Goal: Task Accomplishment & Management: Complete application form

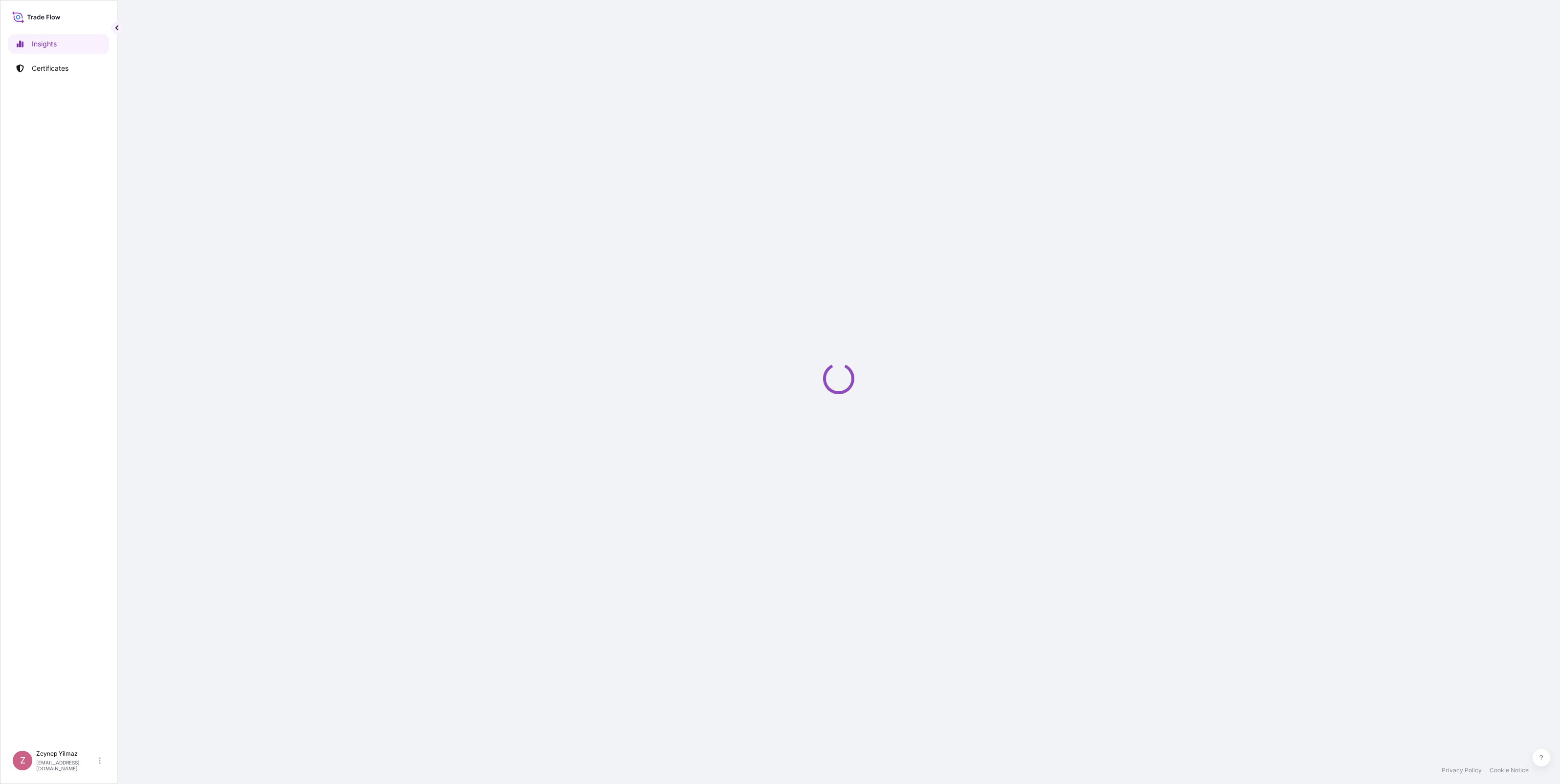
select select "2025"
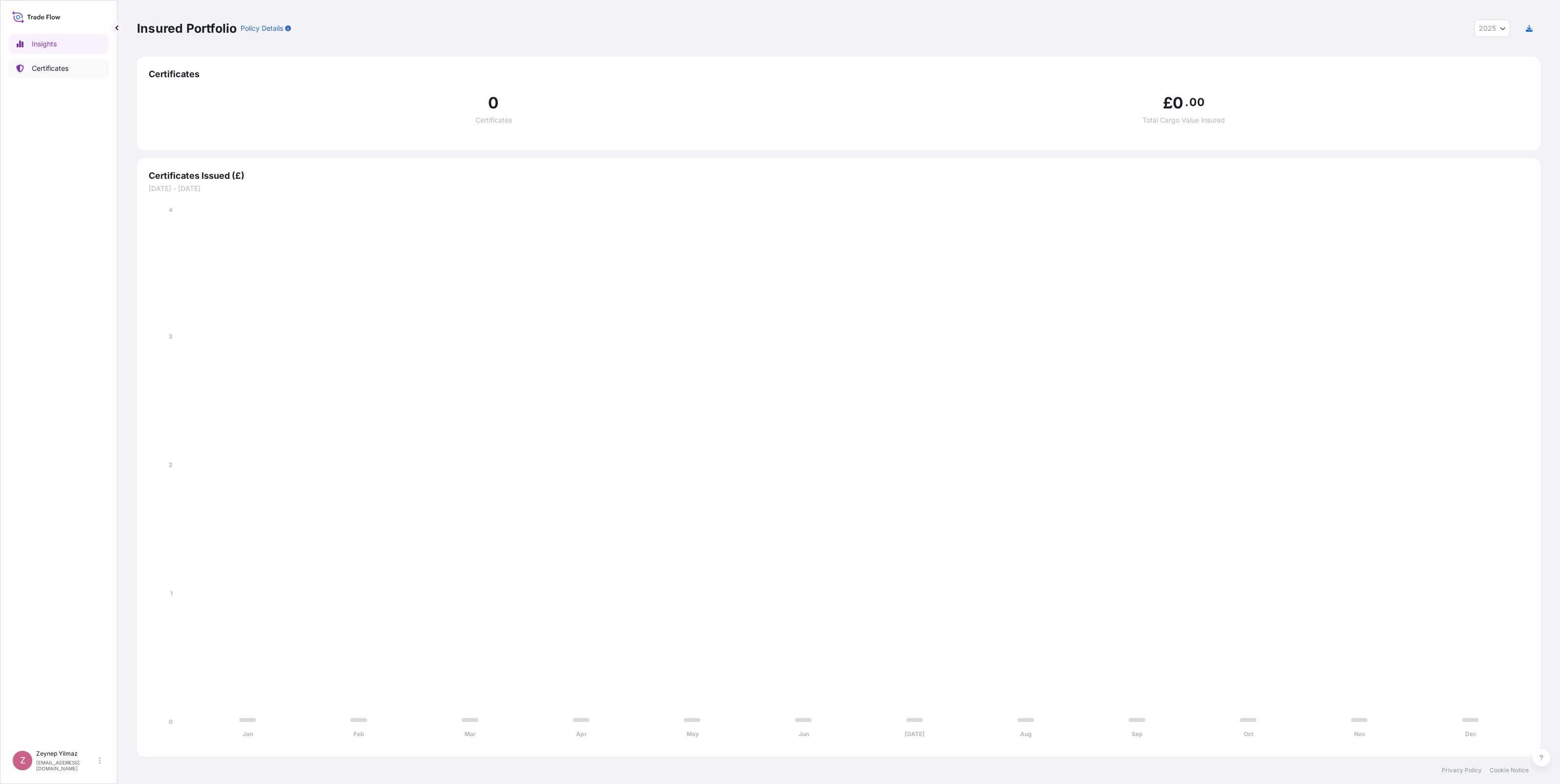
click at [53, 69] on p "Certificates" at bounding box center [50, 68] width 37 height 10
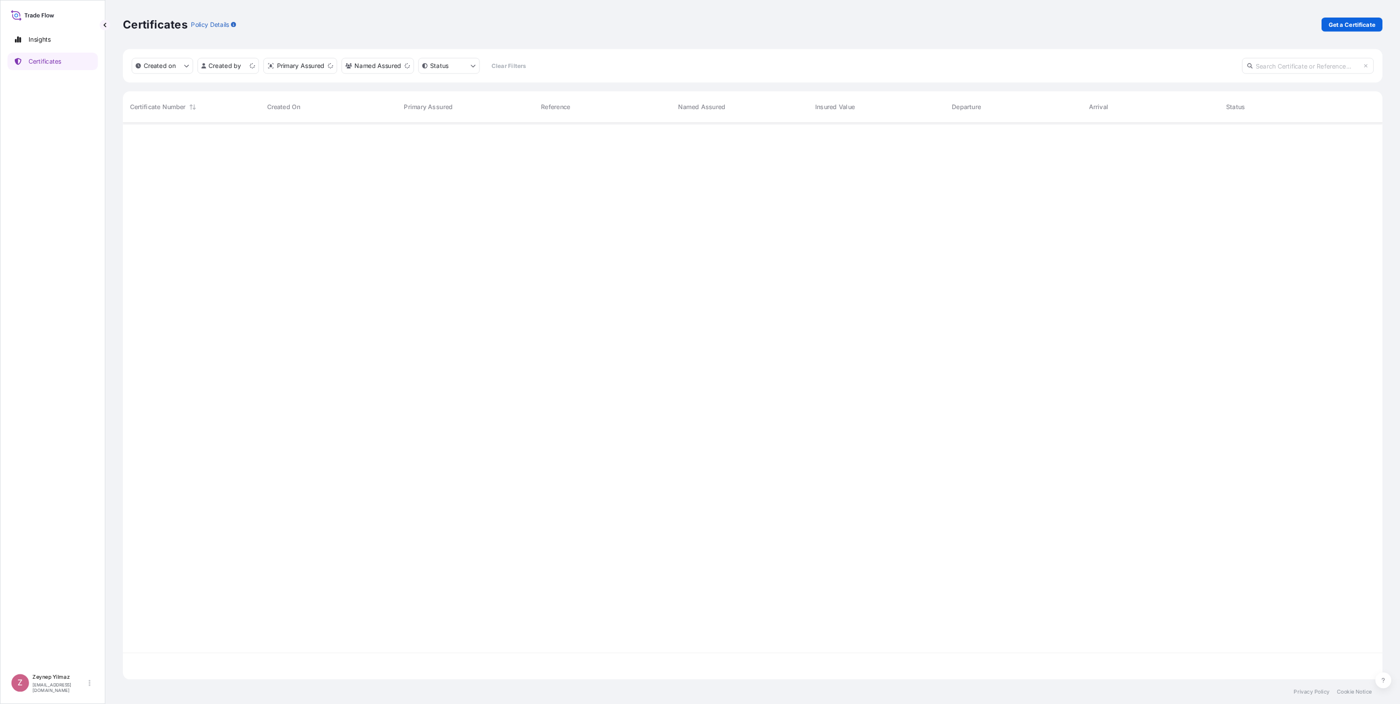
scroll to position [692, 1564]
select select "Sea"
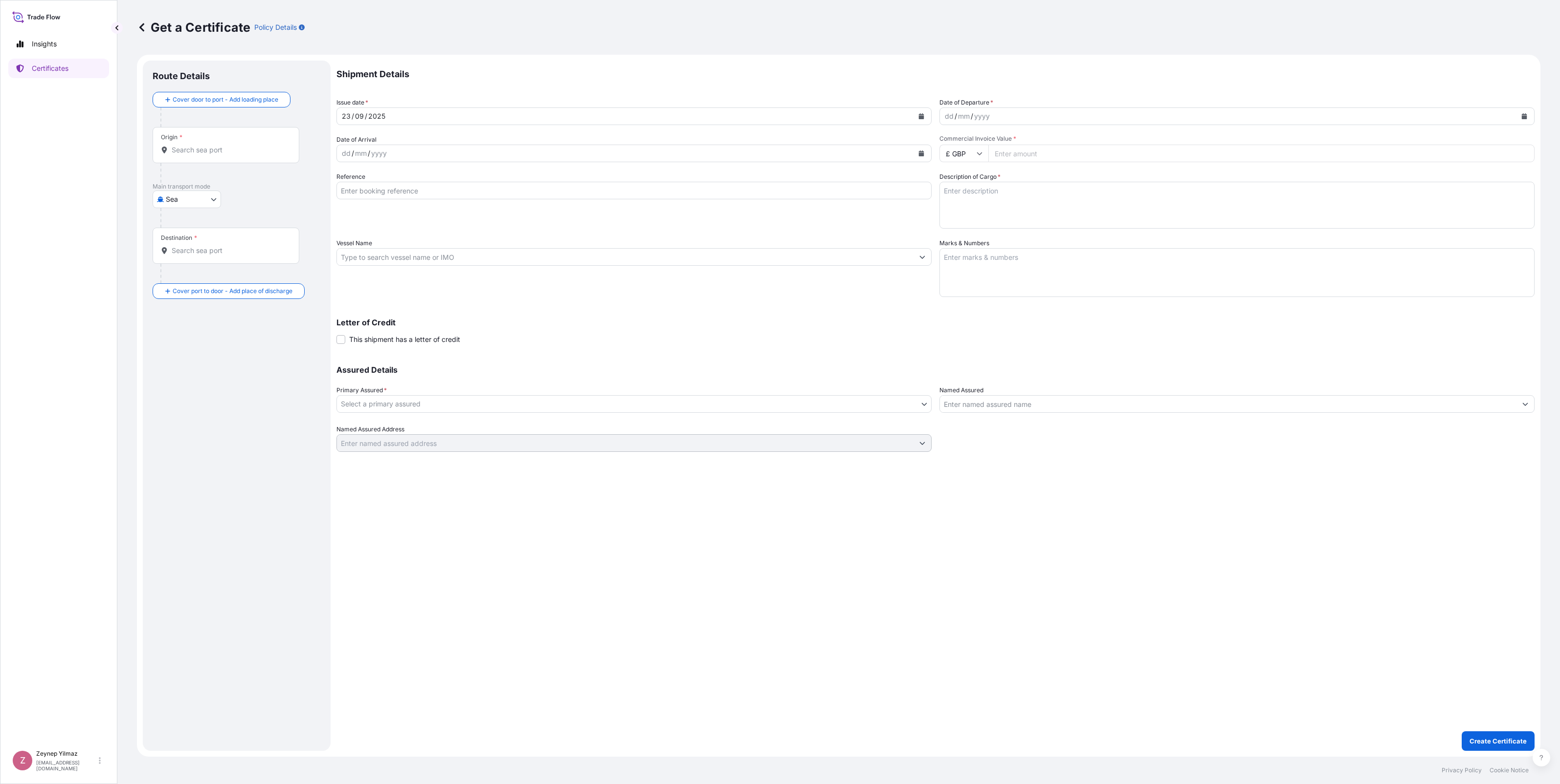
click at [191, 144] on div "Origin *" at bounding box center [226, 145] width 147 height 37
click at [191, 145] on input "Origin *" at bounding box center [229, 150] width 115 height 10
click at [206, 180] on span "[GEOGRAPHIC_DATA]" at bounding box center [220, 179] width 70 height 10
type input "[GEOGRAPHIC_DATA]"
click at [216, 226] on body "0 options available. 2 options available. Insights Certificates Z [PERSON_NAME]…" at bounding box center [780, 392] width 1560 height 784
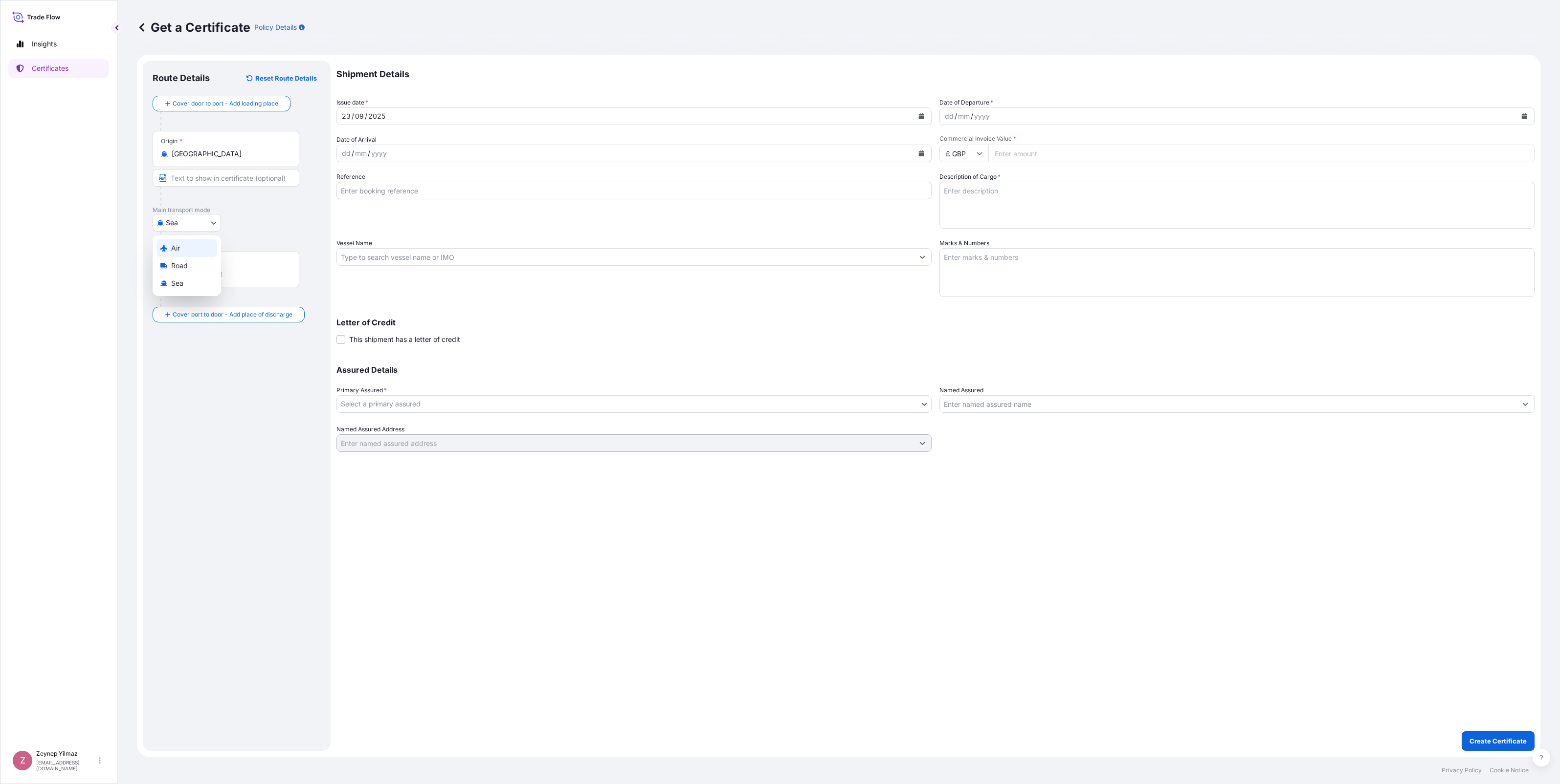
click at [201, 249] on div "Air" at bounding box center [187, 249] width 61 height 18
select select "Air"
click at [218, 157] on input "Origin *" at bounding box center [229, 153] width 115 height 10
click at [210, 186] on span "[GEOGRAPHIC_DATA]" at bounding box center [220, 184] width 70 height 10
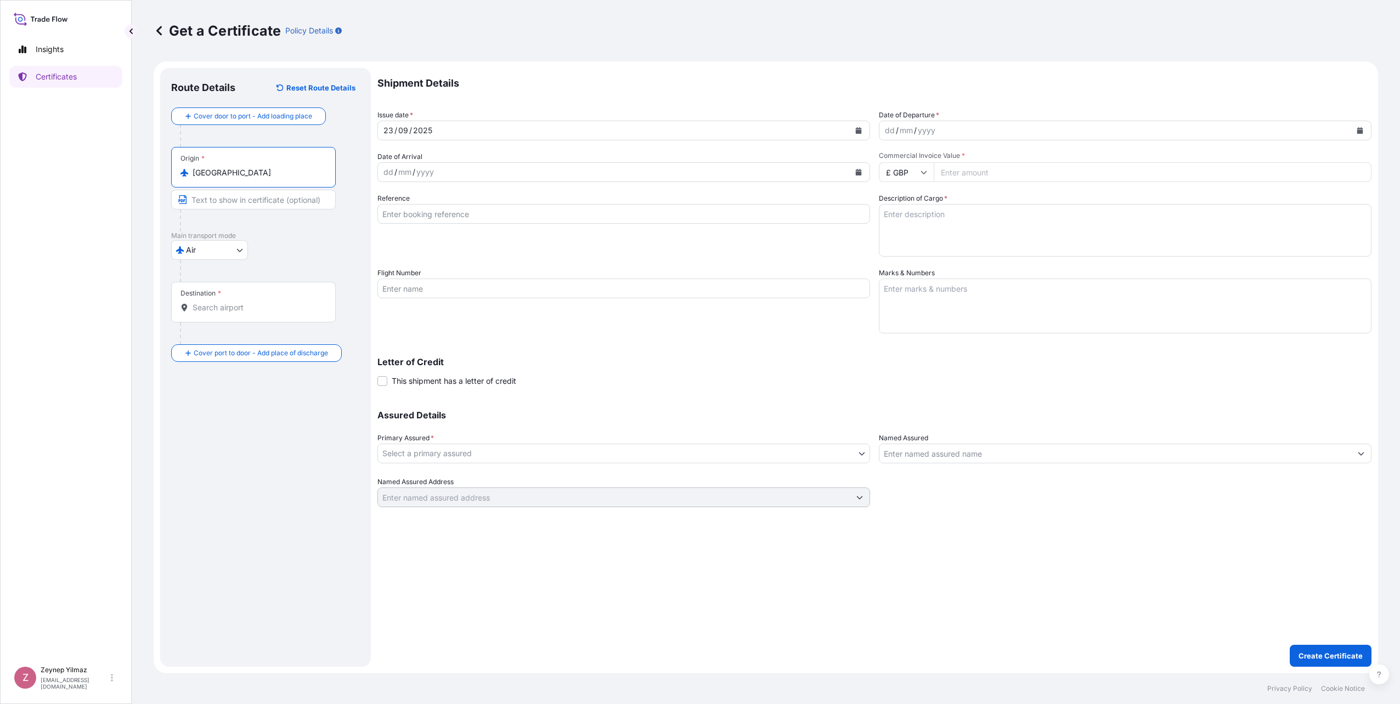
type input "[GEOGRAPHIC_DATA]"
drag, startPoint x: 234, startPoint y: 306, endPoint x: 245, endPoint y: 310, distance: 11.3
click at [234, 307] on input "Destination *" at bounding box center [257, 307] width 129 height 11
click at [265, 338] on span "[GEOGRAPHIC_DATA]" at bounding box center [245, 341] width 75 height 11
type input "[GEOGRAPHIC_DATA]"
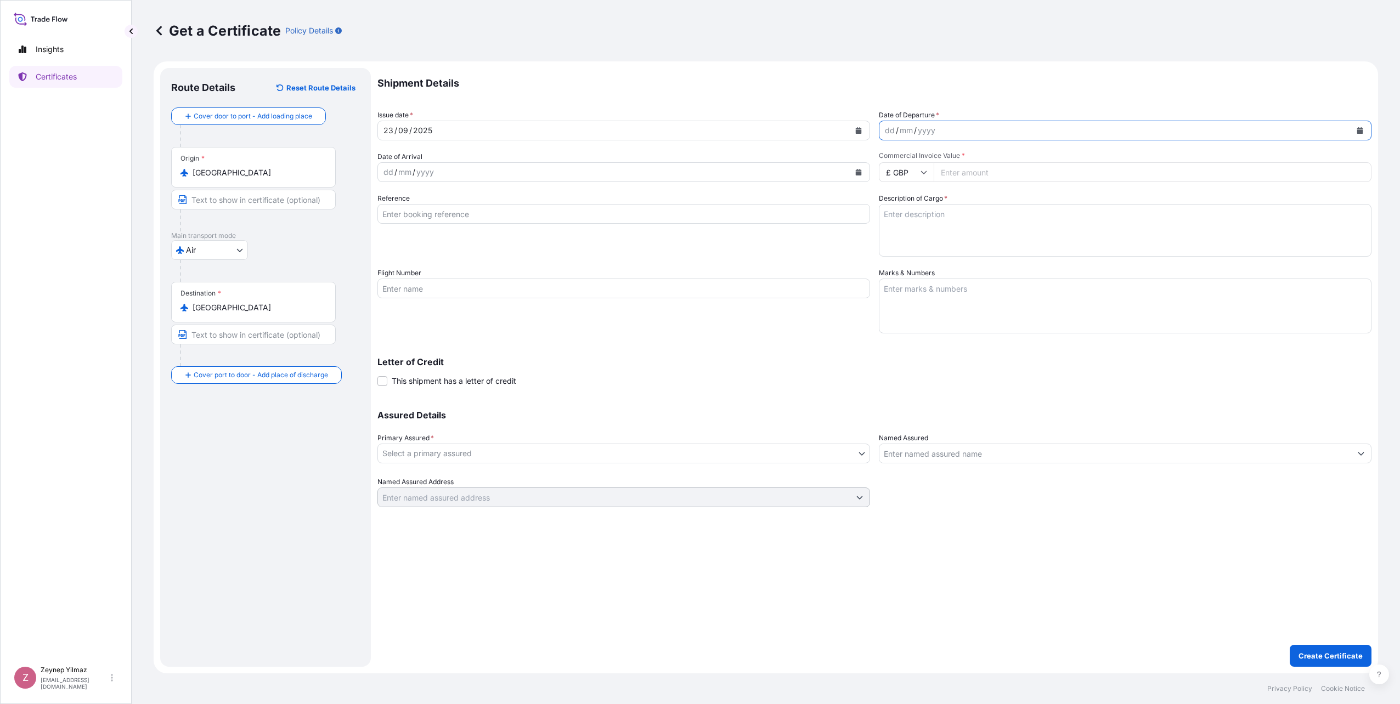
click at [1363, 131] on button "Calendar" at bounding box center [1360, 131] width 18 height 18
click at [904, 265] on div "22" at bounding box center [898, 265] width 20 height 20
click at [859, 132] on icon "Calendar" at bounding box center [859, 130] width 6 height 7
click at [415, 265] on div "23" at bounding box center [418, 265] width 20 height 20
click at [1354, 132] on button "Calendar" at bounding box center [1360, 131] width 18 height 18
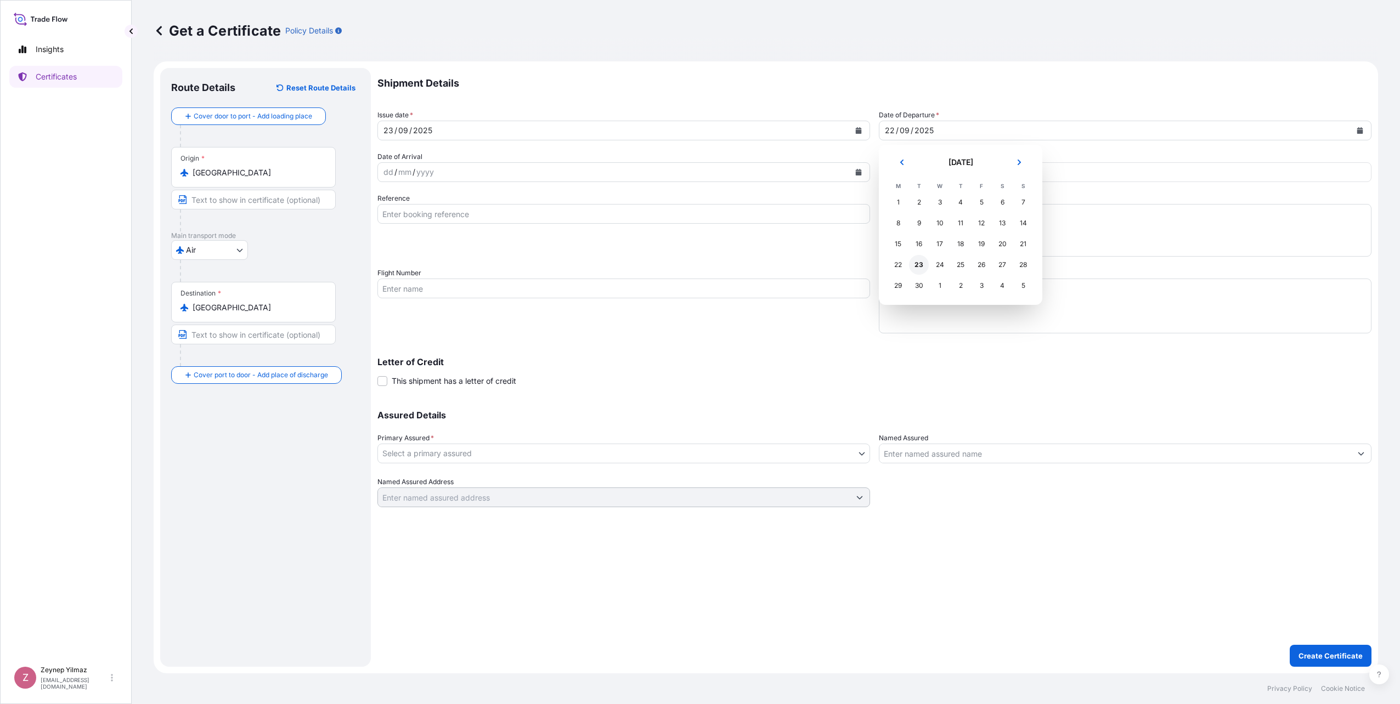
click at [921, 263] on div "23" at bounding box center [919, 265] width 20 height 20
click at [915, 178] on input "£ GBP" at bounding box center [906, 172] width 55 height 20
click at [904, 253] on div "$ USD" at bounding box center [906, 248] width 46 height 21
type input "$ USD"
click at [972, 173] on input "Commercial Invoice Value *" at bounding box center [1152, 172] width 438 height 20
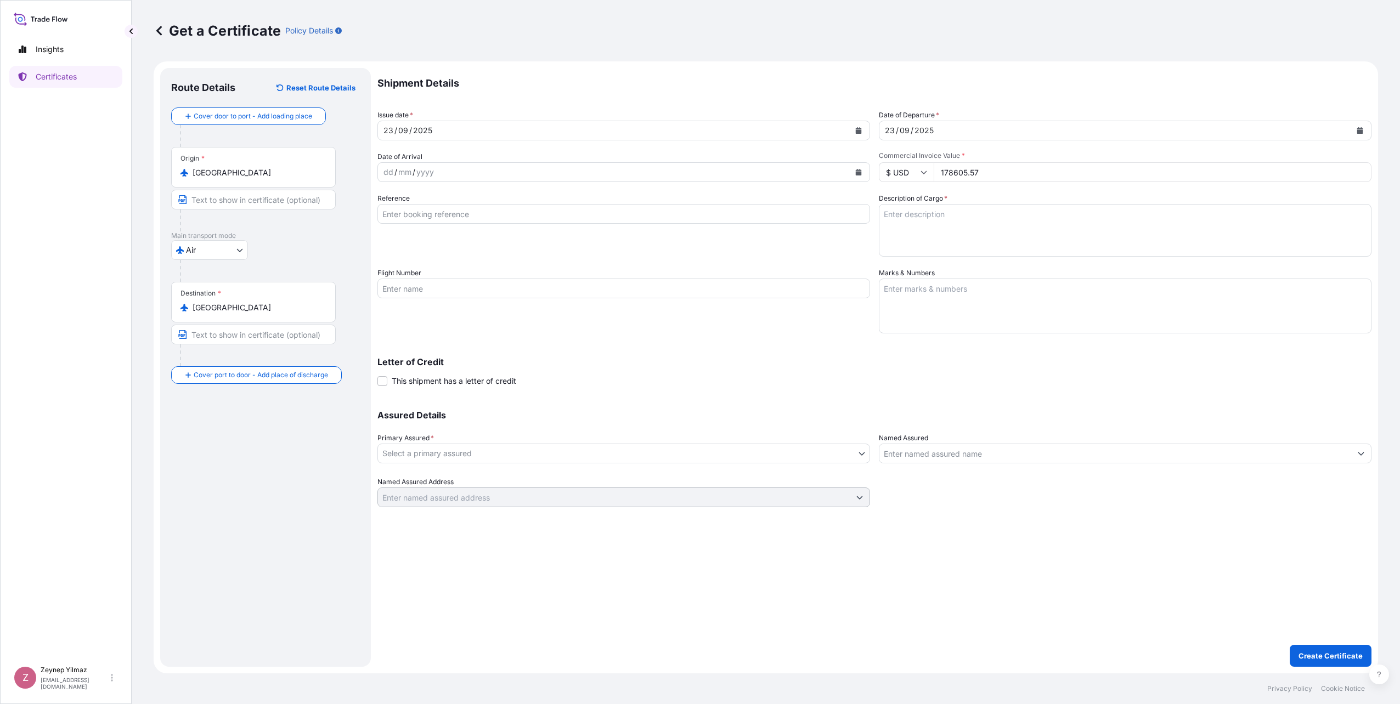
type input "178605.57"
click at [427, 215] on input "Reference" at bounding box center [623, 214] width 493 height 20
paste input "[PHONE_NUMBER]"
type input "[PHONE_NUMBER]"
click at [491, 452] on body "Insights Certificates Z [PERSON_NAME] [EMAIL_ADDRESS][DOMAIN_NAME] Get a Certif…" at bounding box center [700, 352] width 1400 height 704
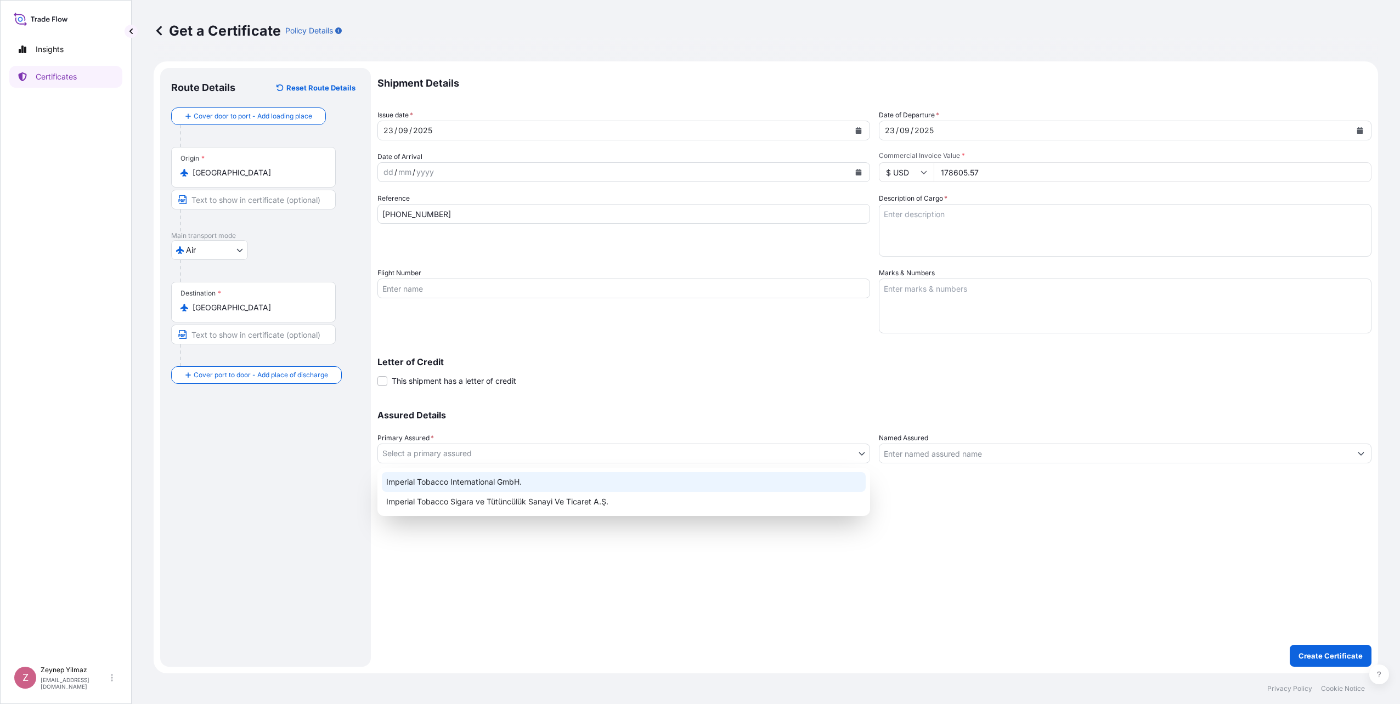
click at [490, 480] on div "Imperial Tobacco International GmbH." at bounding box center [624, 482] width 484 height 20
select select "31693"
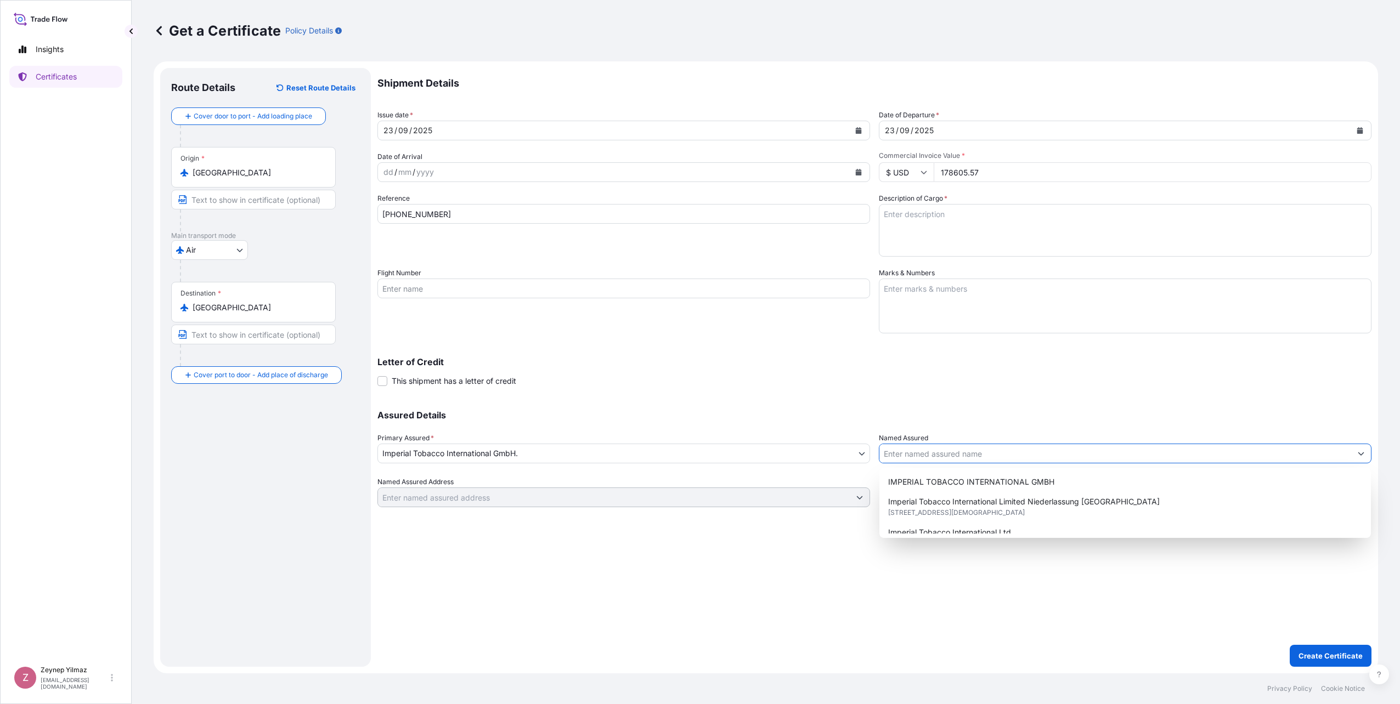
click at [934, 461] on input "Named Assured" at bounding box center [1115, 454] width 472 height 20
click at [930, 477] on span "IMPERIAL TOBACCO INTERNATIONAL GMBH" at bounding box center [971, 482] width 166 height 11
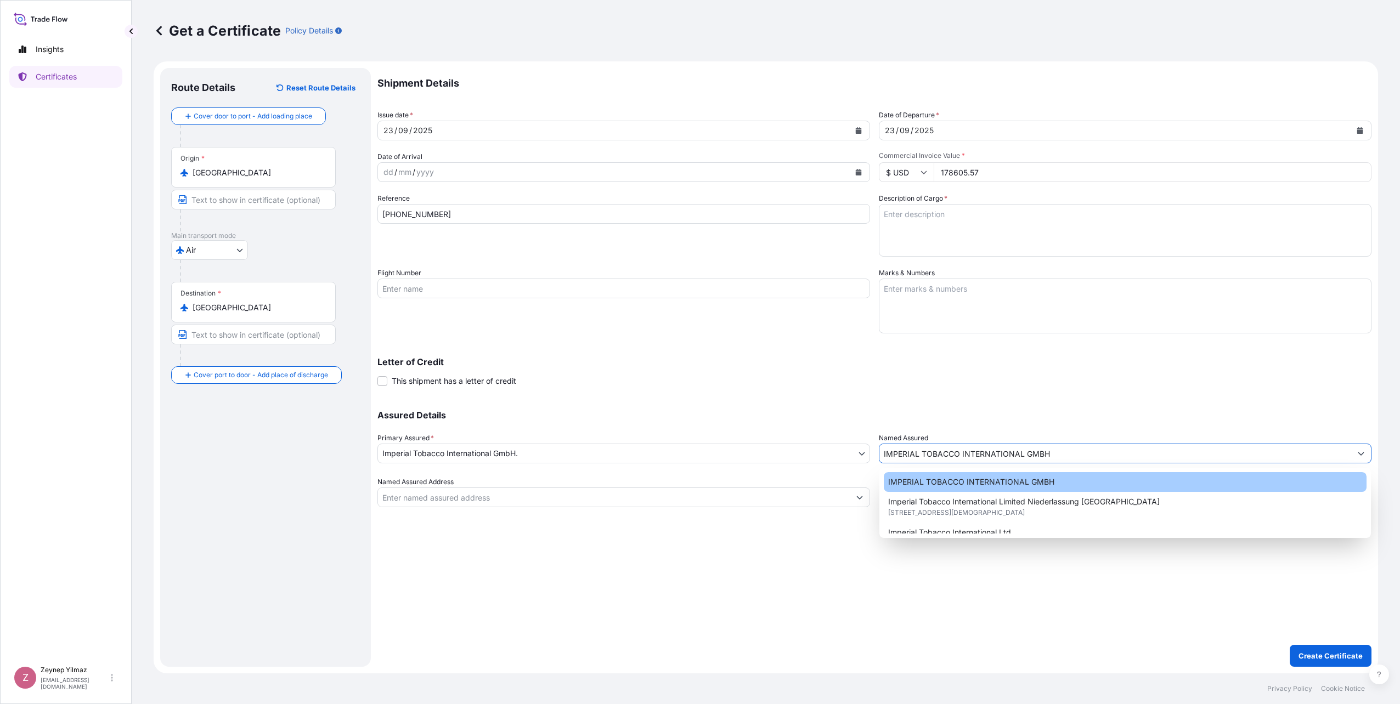
type input "IMPERIAL TOBACCO INTERNATIONAL GMBH"
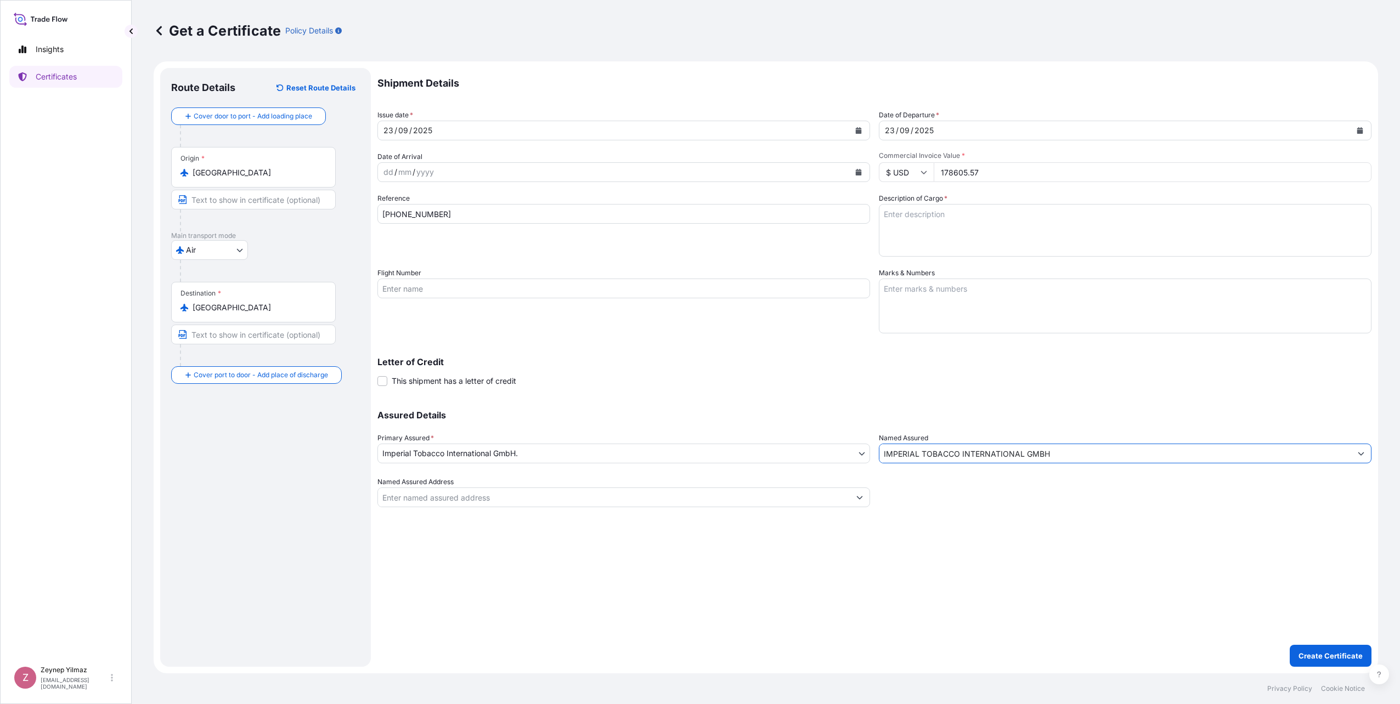
click at [780, 387] on div "Shipment Details Issue date * [DATE] Date of Departure * [DATE] Date of Arrival…" at bounding box center [874, 287] width 994 height 439
click at [971, 219] on textarea "Description of Cargo *" at bounding box center [1125, 230] width 493 height 53
paste textarea "90 CASES OF CIGARETTES MARKED: 1001227521/1-90 IDF (FZC) PO No. 250012 MAN/2 U.…"
drag, startPoint x: 879, startPoint y: 212, endPoint x: 870, endPoint y: 206, distance: 11.1
click at [874, 212] on div "Shipment Details Issue date * [DATE] Date of Departure * [DATE] Date of Arrival…" at bounding box center [874, 287] width 994 height 439
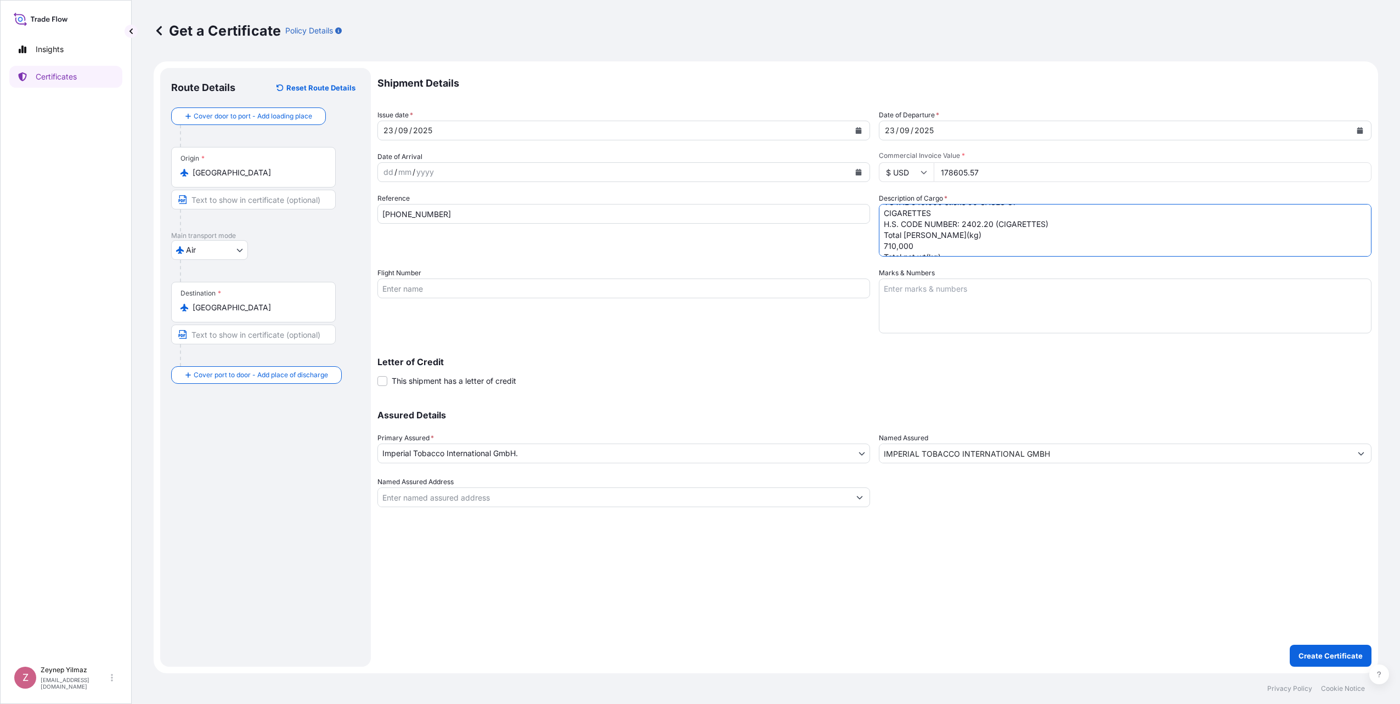
scroll to position [100, 0]
click at [931, 250] on textarea "403 CASES OF CIGARETTES MARKED: 1001230408/1-403 IDF (FZC) PO No. 250012 MAN/2 …" at bounding box center [1125, 230] width 493 height 53
click at [948, 225] on textarea "403 CASES OF CIGARETTES MARKED: 1001230408/1-403 IDF (FZC) PO No. 250012 MAN/2 …" at bounding box center [1125, 230] width 493 height 53
drag, startPoint x: 937, startPoint y: 221, endPoint x: 978, endPoint y: 221, distance: 41.7
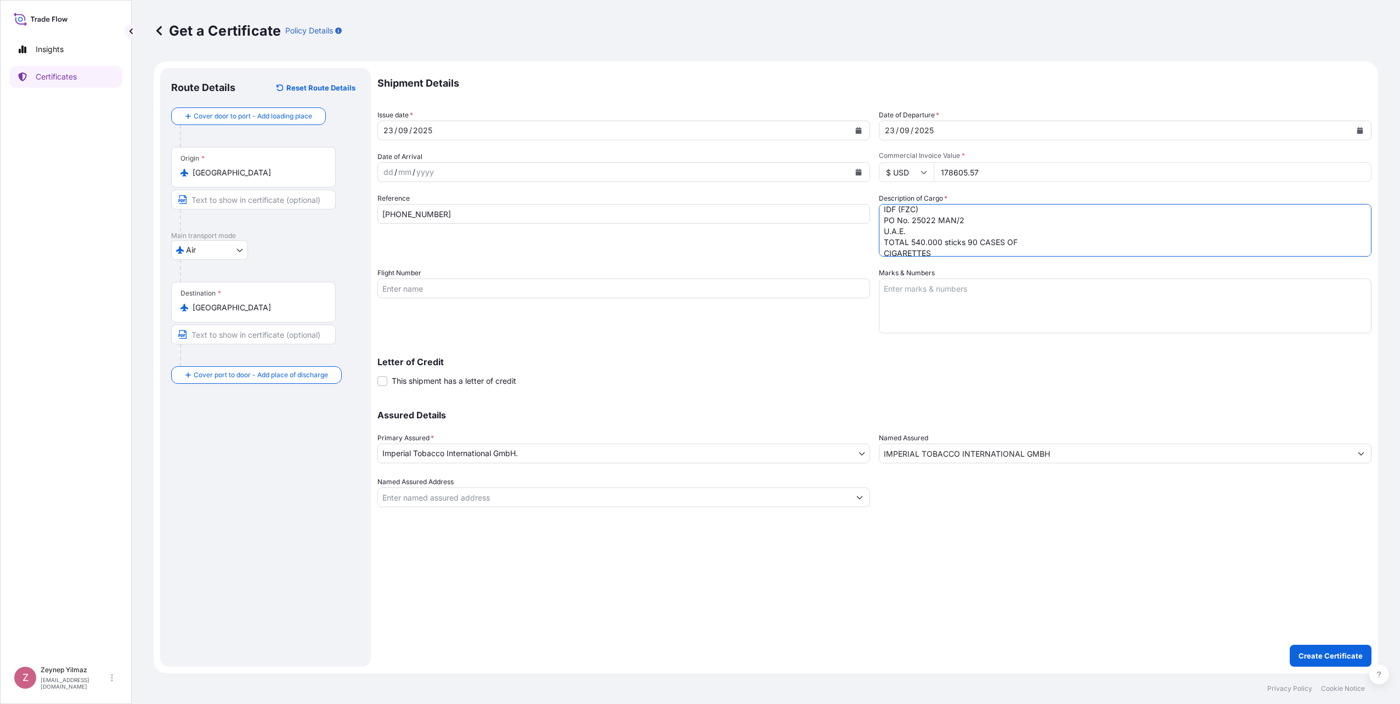
click at [978, 221] on textarea "403 CASES OF CIGARETTES MARKED: 1001230408/1-403 IDF (FZC) PO No. 25022 MAN/2 U…" at bounding box center [1125, 230] width 493 height 53
click at [918, 232] on textarea "403 CASES OF CIGARETTES MARKED: 1001230408/1-403 IDF (FZC) PO No. 25022/25/28 U…" at bounding box center [1125, 230] width 493 height 53
drag, startPoint x: 924, startPoint y: 241, endPoint x: 913, endPoint y: 240, distance: 11.0
click at [913, 240] on textarea "403 CASES OF CIGARETTES MARKED: 1001230408/1-403 IDF (FZC) PO No. 25022/25/28 U…" at bounding box center [1125, 230] width 493 height 53
click at [916, 242] on textarea "403 CASES OF CIGARETTES MARKED: 1001230408/1-403 IDF (FZC) PO No. 25022/25/28 U…" at bounding box center [1125, 230] width 493 height 53
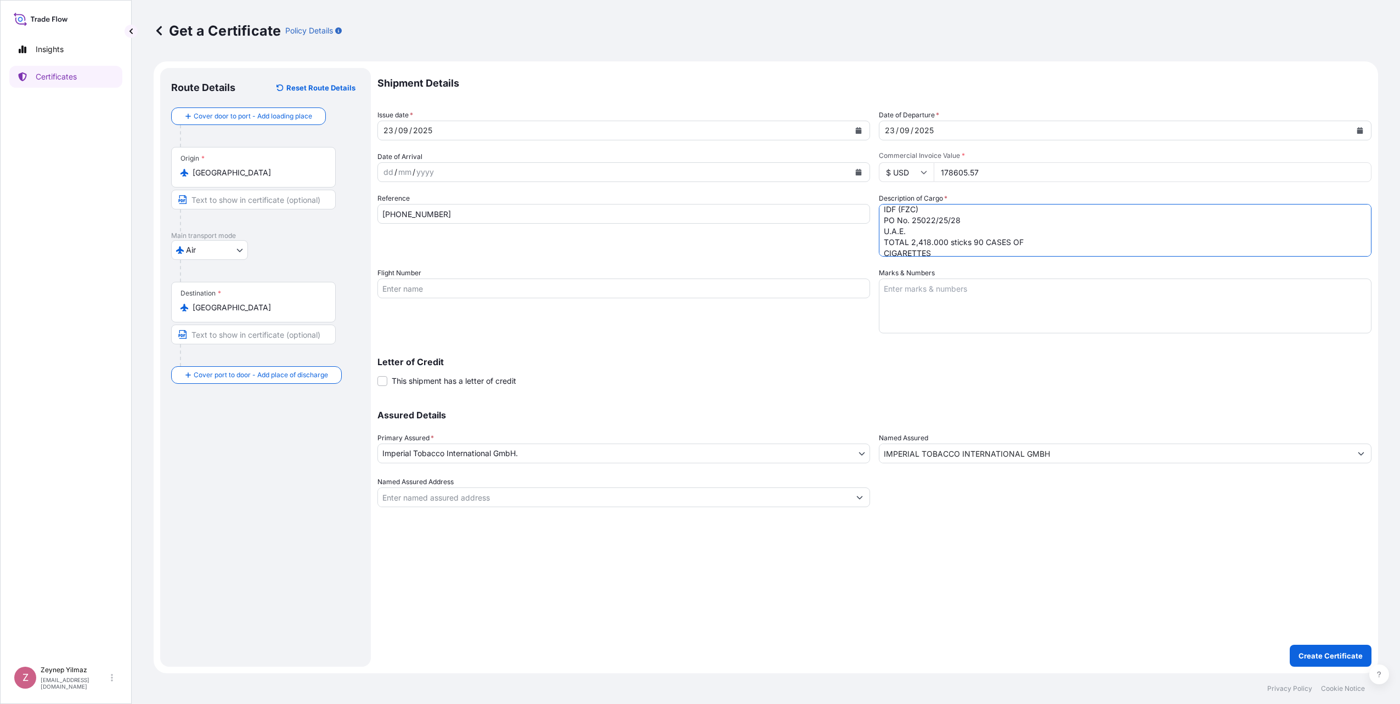
click at [978, 241] on textarea "403 CASES OF CIGARETTES MARKED: 1001230408/1-403 IDF (FZC) PO No. 25022/25/28 U…" at bounding box center [1125, 230] width 493 height 53
type textarea "403 CASES OF CIGARETTES MARKED: 1001230408/1-403 IDF (FZC) PO No. 25022/25/28 U…"
click at [927, 221] on textarea "403 CASES OF CIGARETTES MARKED: 1001230408/1-403 IDF (FZC) PO No. 25022/25/28 U…" at bounding box center [1125, 230] width 493 height 53
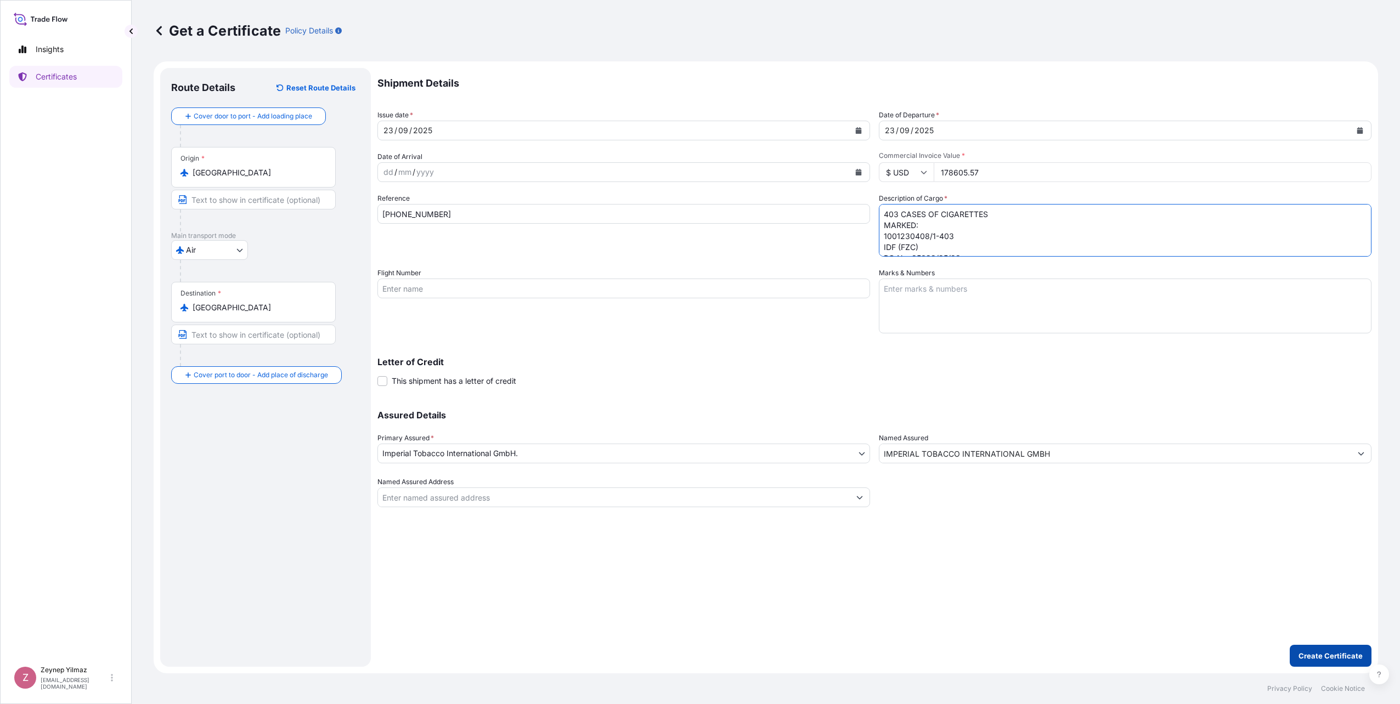
click at [1314, 655] on p "Create Certificate" at bounding box center [1330, 655] width 64 height 11
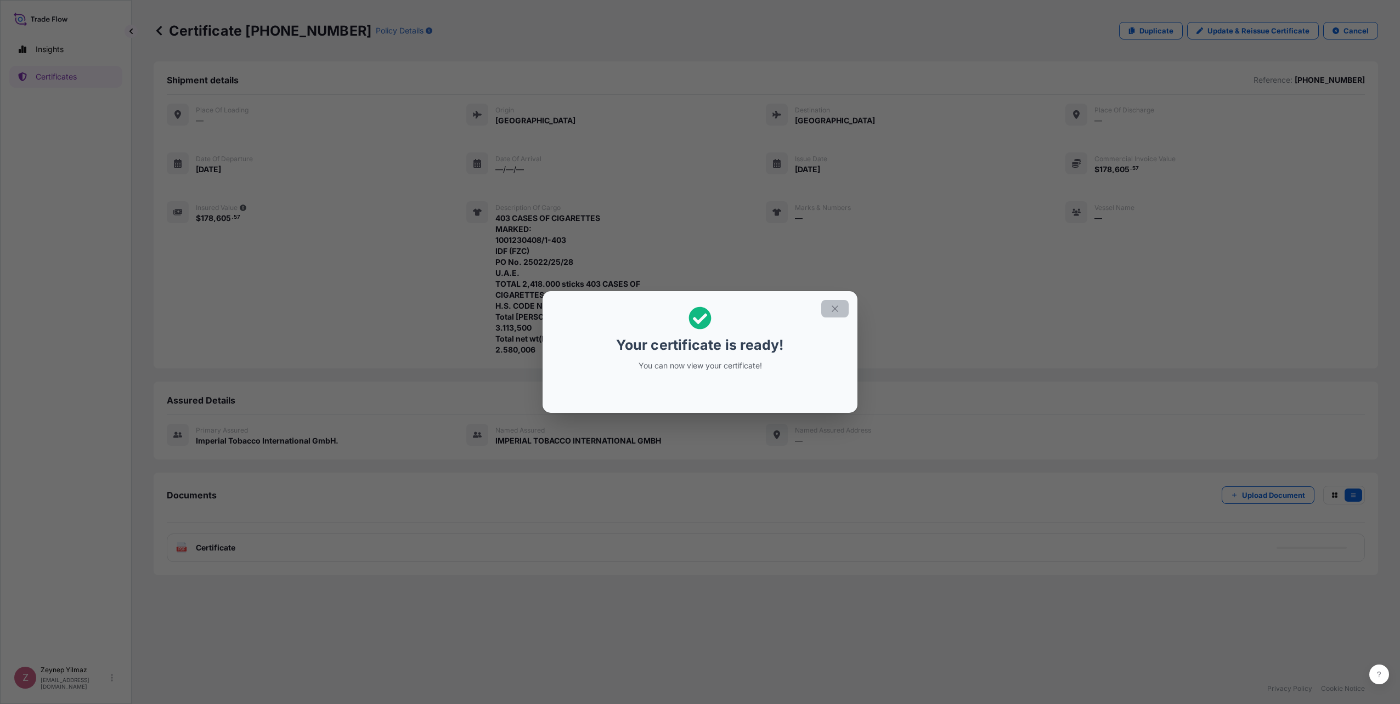
click at [834, 308] on icon "button" at bounding box center [835, 309] width 10 height 10
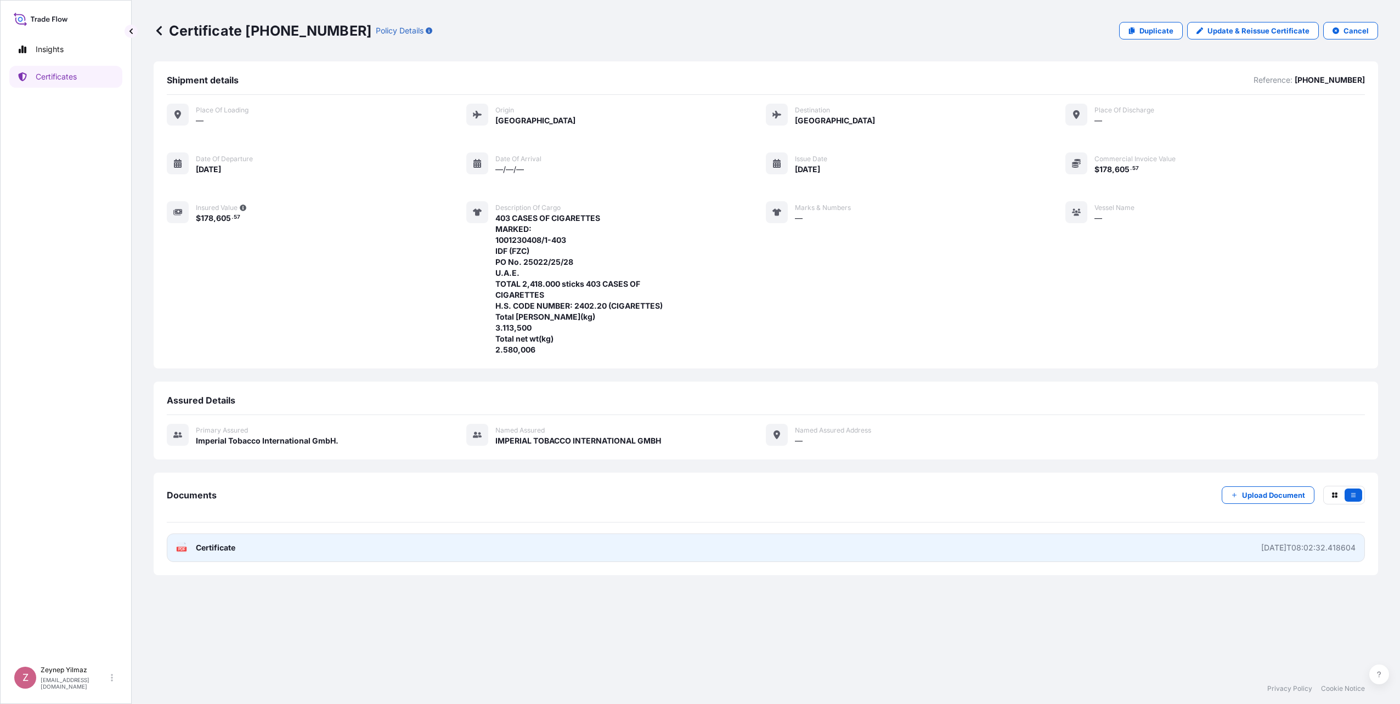
click at [425, 551] on link "PDF Certificate [DATE]T08:02:32.418604" at bounding box center [766, 548] width 1198 height 29
